Goal: Navigation & Orientation: Find specific page/section

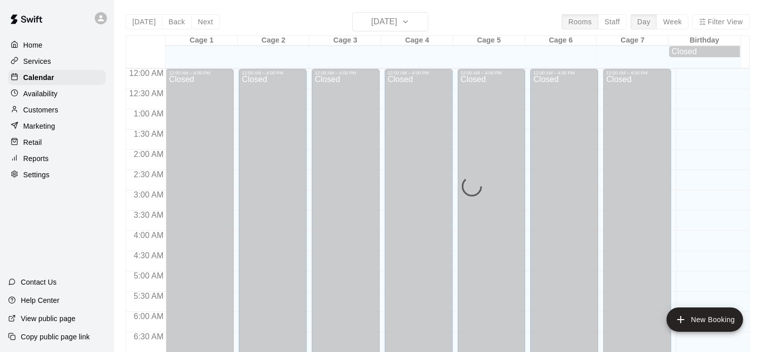
scroll to position [613, 0]
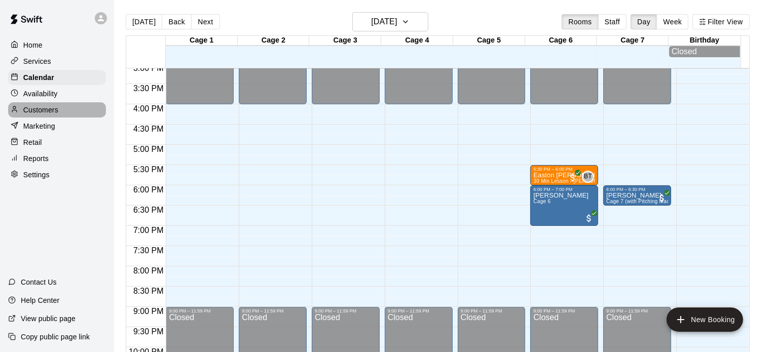
click at [55, 115] on p "Customers" at bounding box center [40, 110] width 35 height 10
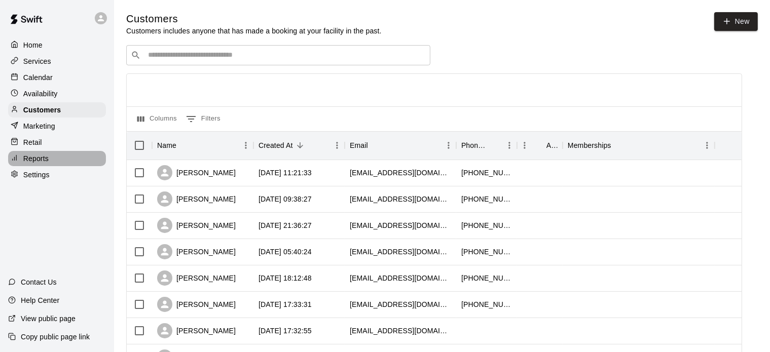
click at [41, 160] on p "Reports" at bounding box center [35, 158] width 25 height 10
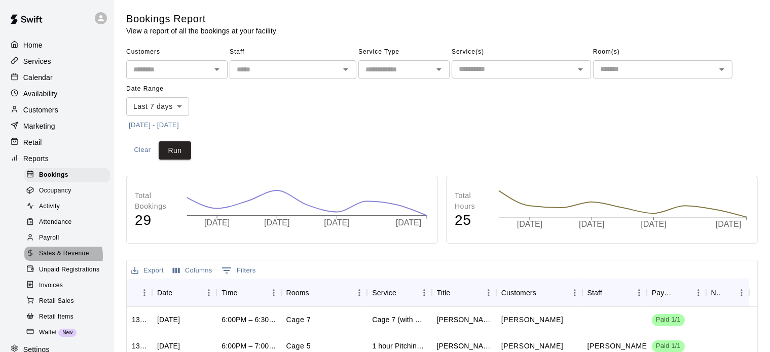
click at [61, 259] on span "Sales & Revenue" at bounding box center [64, 254] width 50 height 10
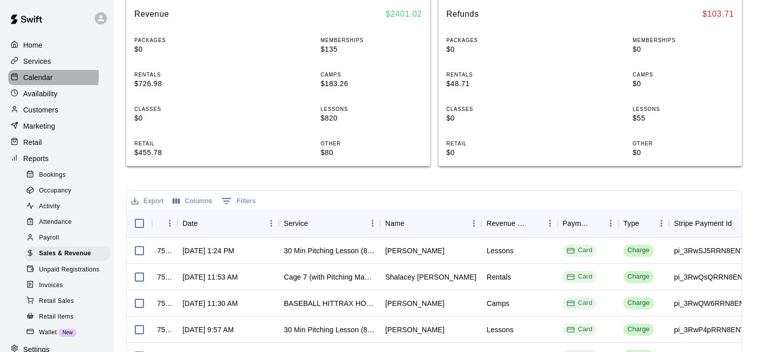
click at [43, 79] on p "Calendar" at bounding box center [37, 77] width 29 height 10
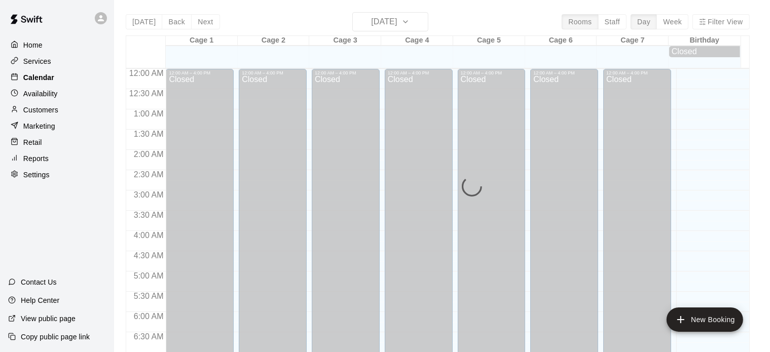
scroll to position [558, 0]
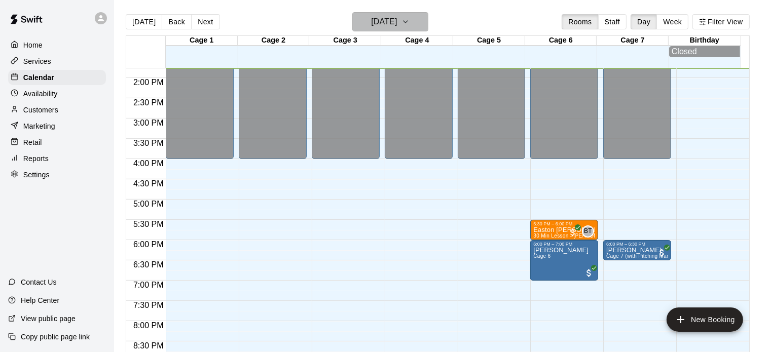
click at [380, 24] on h6 "[DATE]" at bounding box center [384, 22] width 26 height 14
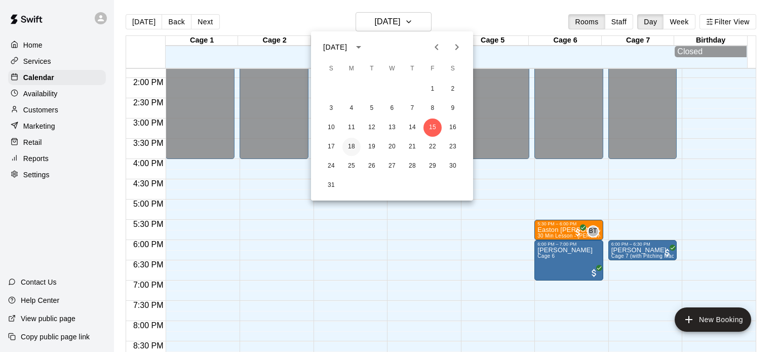
click at [352, 145] on button "18" at bounding box center [351, 147] width 18 height 18
